Goal: Information Seeking & Learning: Check status

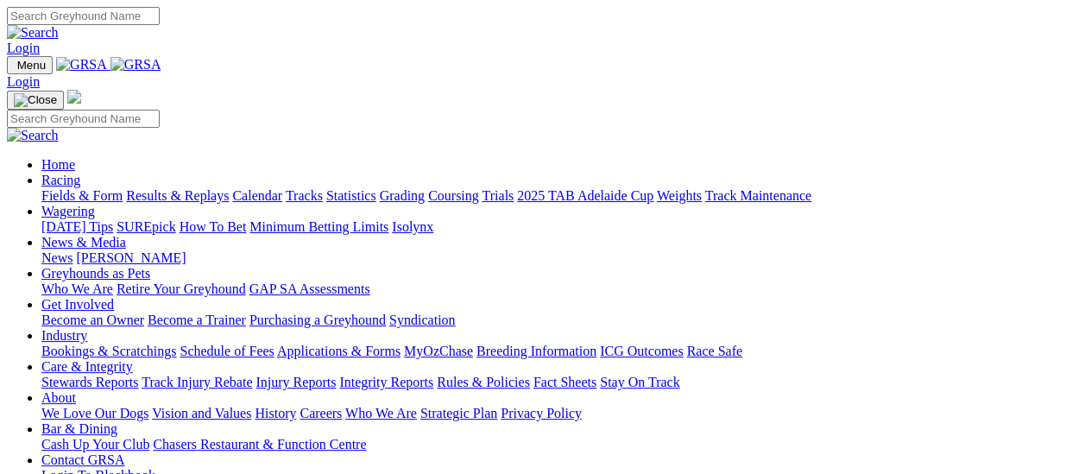
click at [223, 188] on link "Results & Replays" at bounding box center [177, 195] width 103 height 15
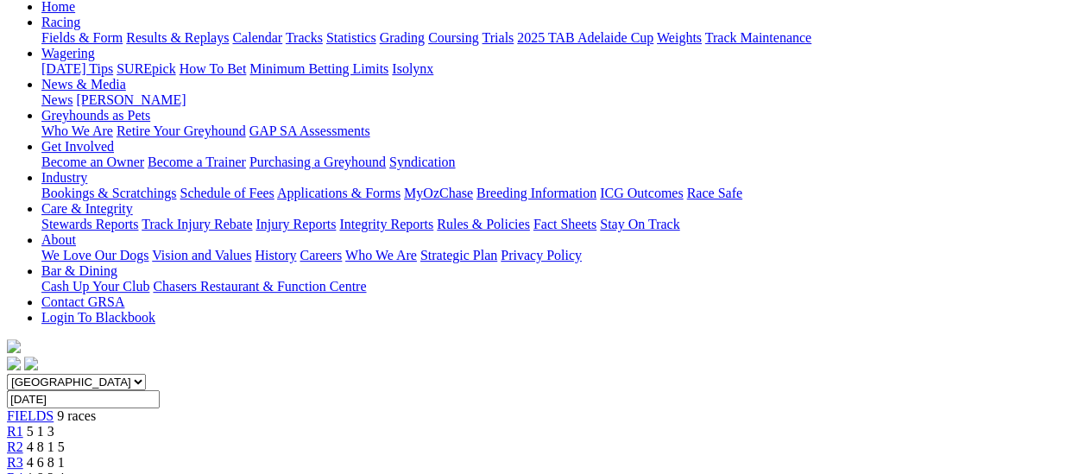
scroll to position [86, 0]
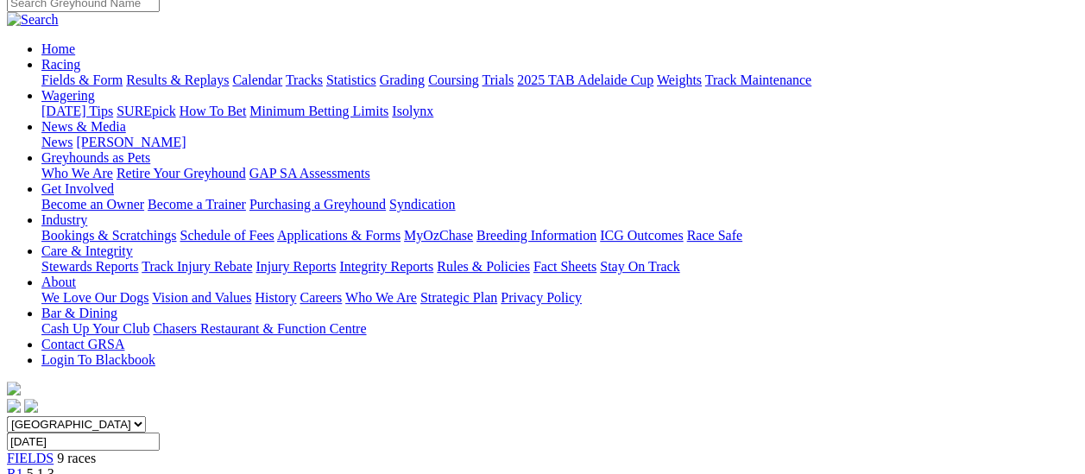
scroll to position [86, 0]
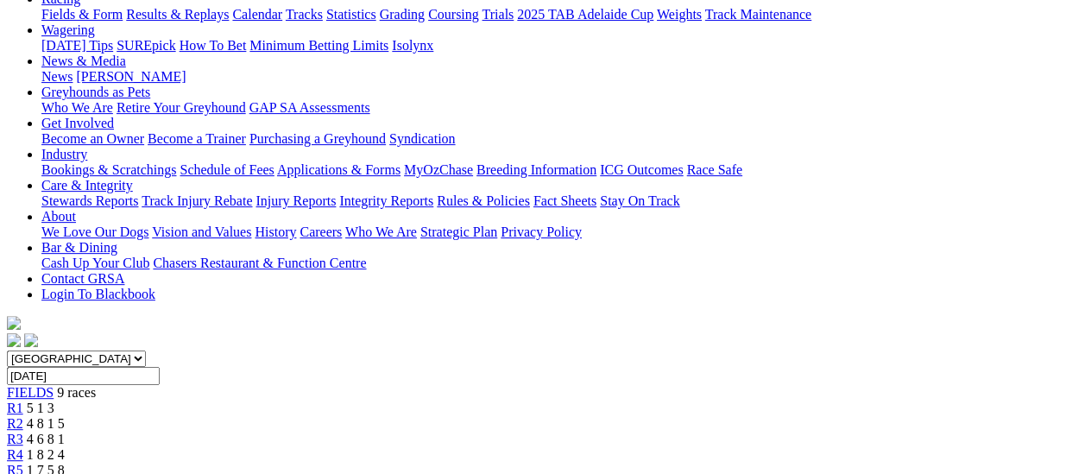
scroll to position [173, 0]
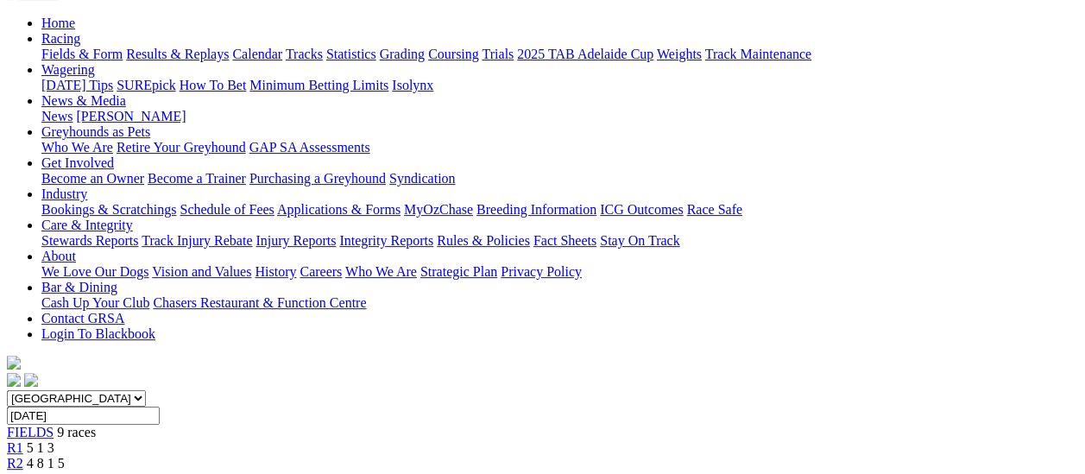
click at [23, 456] on span "R2" at bounding box center [15, 463] width 16 height 15
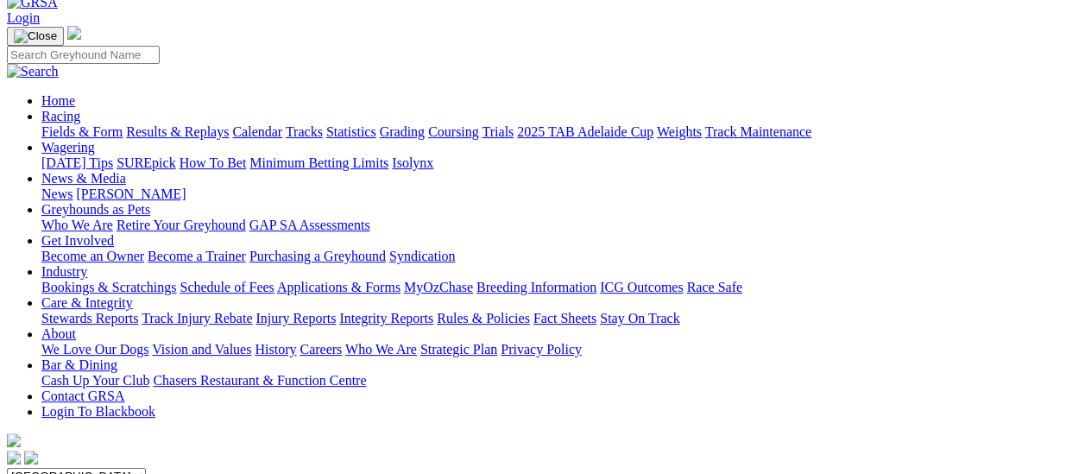
scroll to position [86, 0]
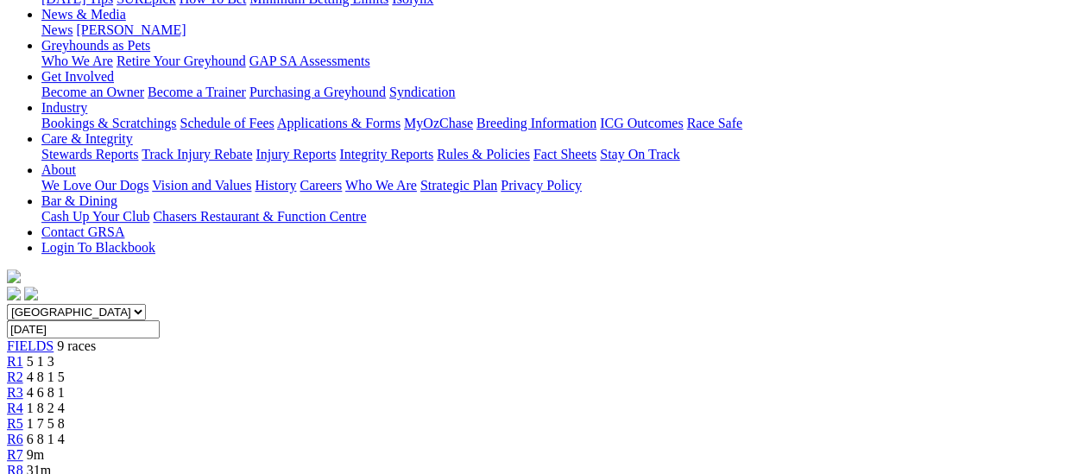
scroll to position [86, 0]
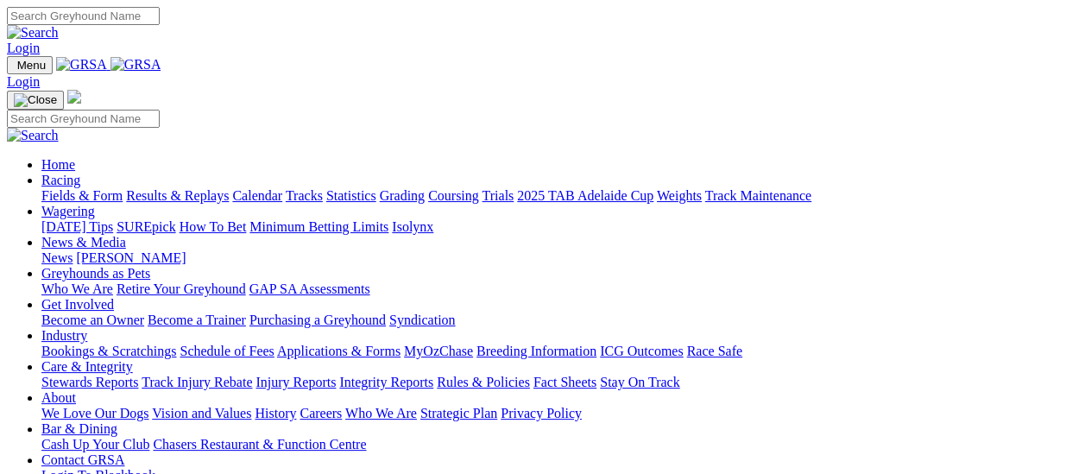
click at [178, 188] on link "Results & Replays" at bounding box center [177, 195] width 103 height 15
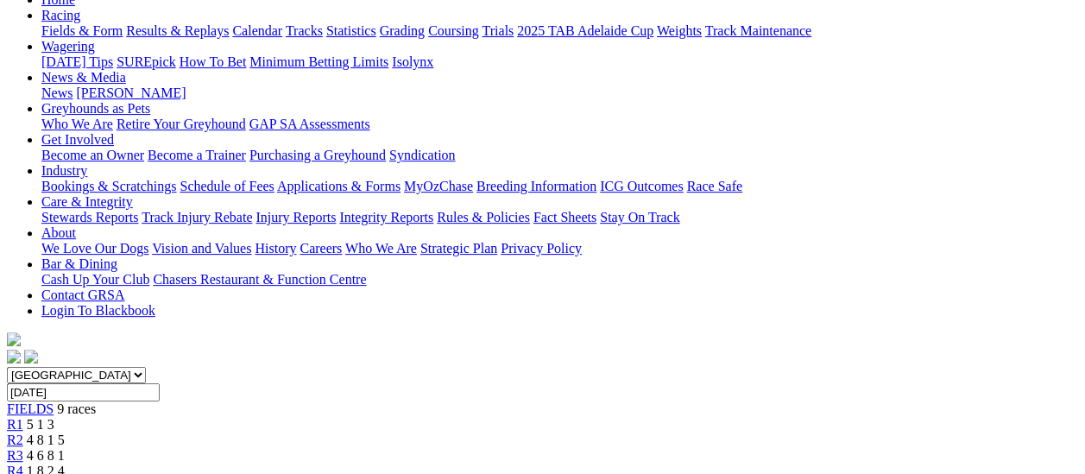
scroll to position [173, 0]
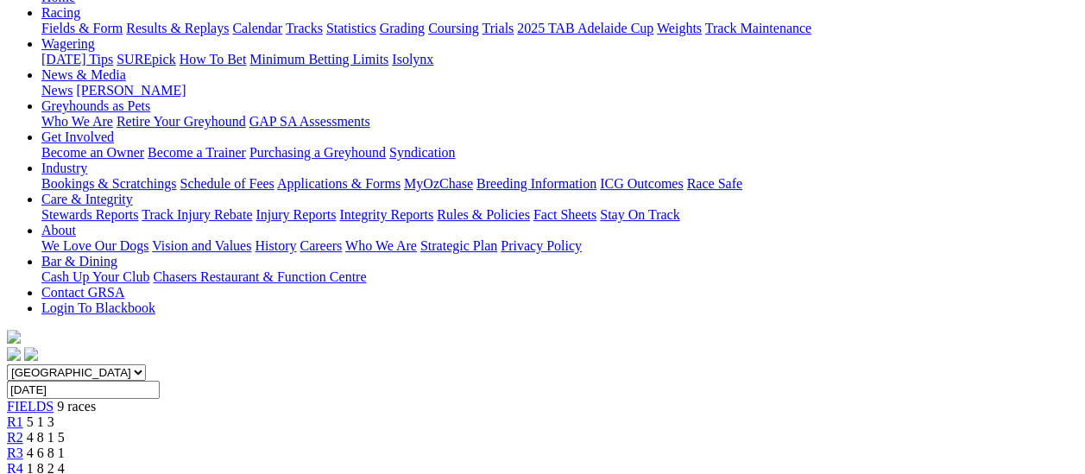
scroll to position [173, 0]
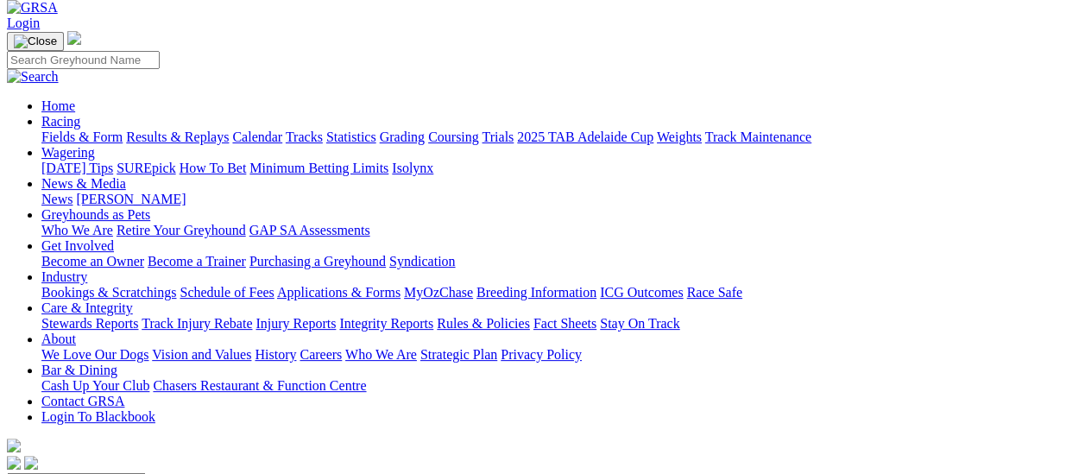
scroll to position [86, 0]
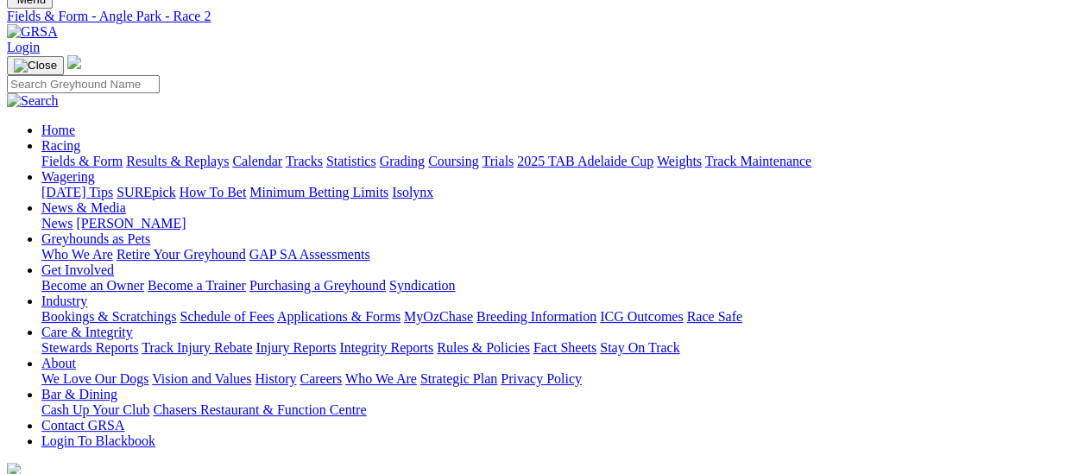
scroll to position [259, 0]
